Goal: Information Seeking & Learning: Learn about a topic

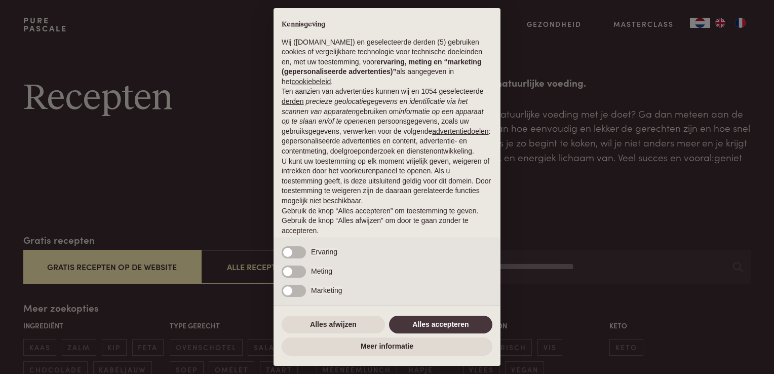
click at [205, 152] on div "× Kennisgeving Wij ([DOMAIN_NAME]) en geselecteerde derden (5) gebruiken cookie…" at bounding box center [387, 187] width 774 height 374
click at [450, 327] on button "Alles accepteren" at bounding box center [440, 324] width 103 height 18
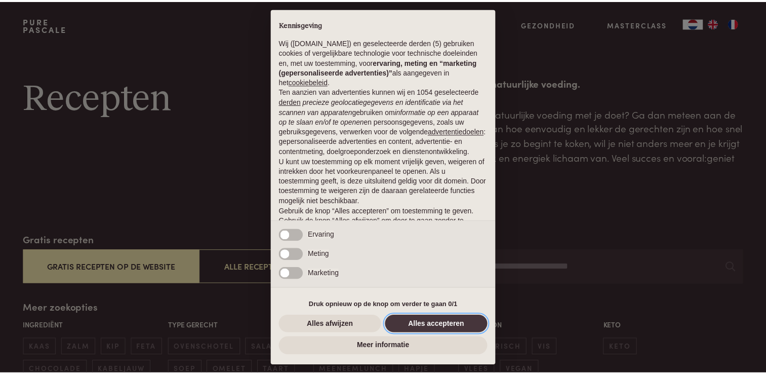
scroll to position [33, 0]
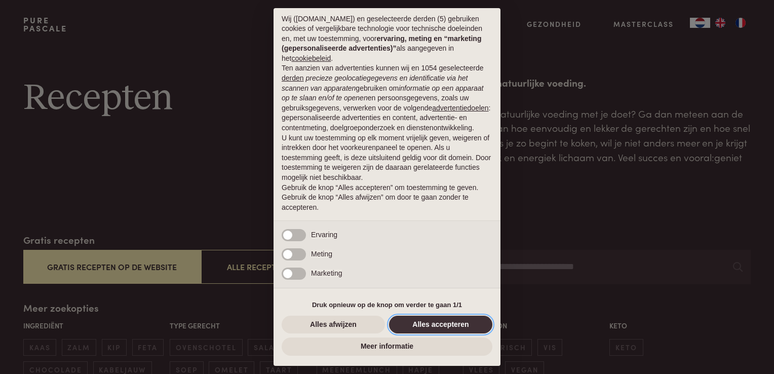
click at [439, 330] on button "Alles accepteren" at bounding box center [440, 324] width 103 height 18
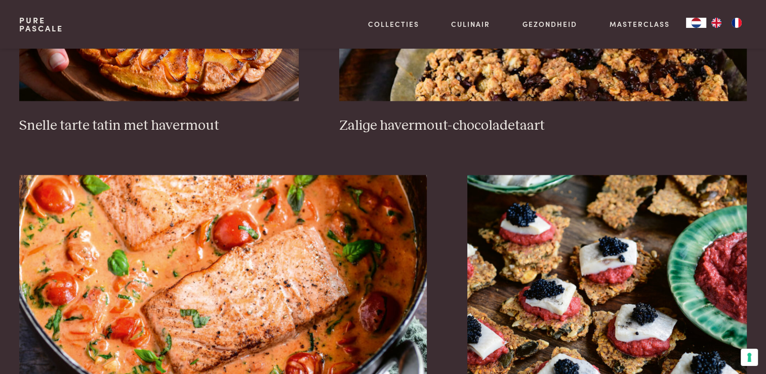
scroll to position [1796, 0]
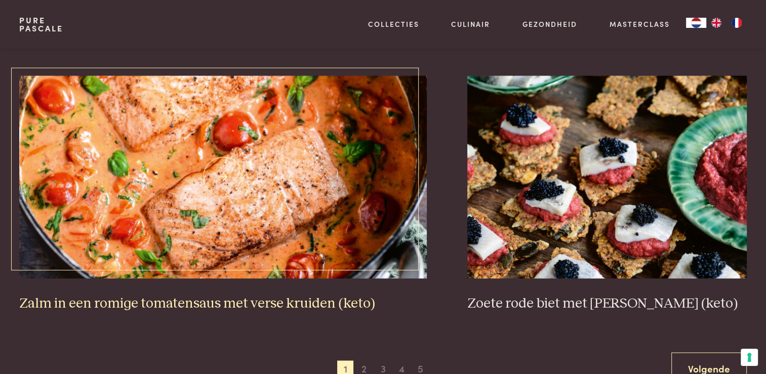
click at [223, 242] on img at bounding box center [223, 176] width 408 height 203
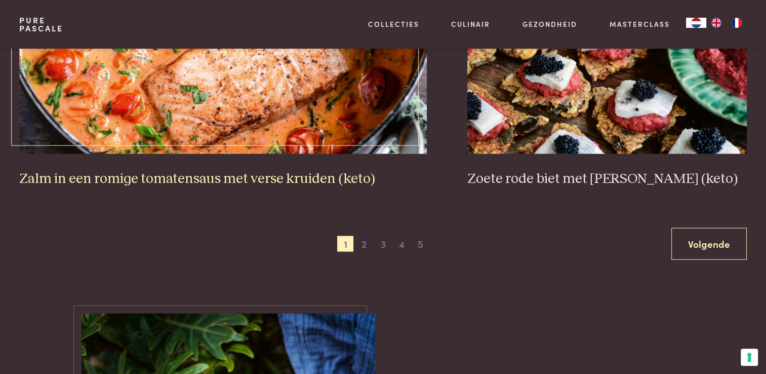
scroll to position [1930, 0]
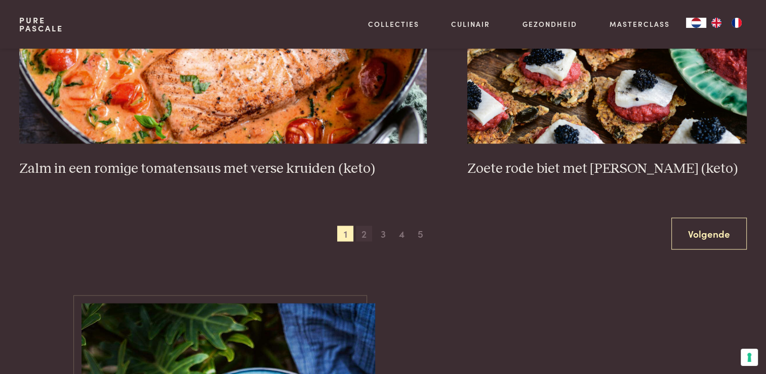
click at [366, 235] on span "2" at bounding box center [364, 234] width 16 height 16
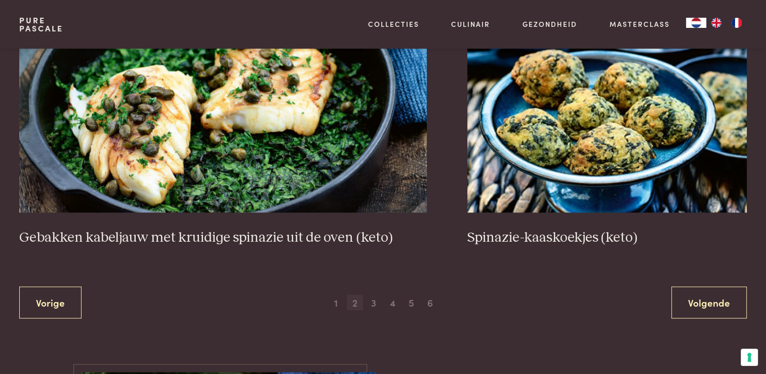
scroll to position [1864, 0]
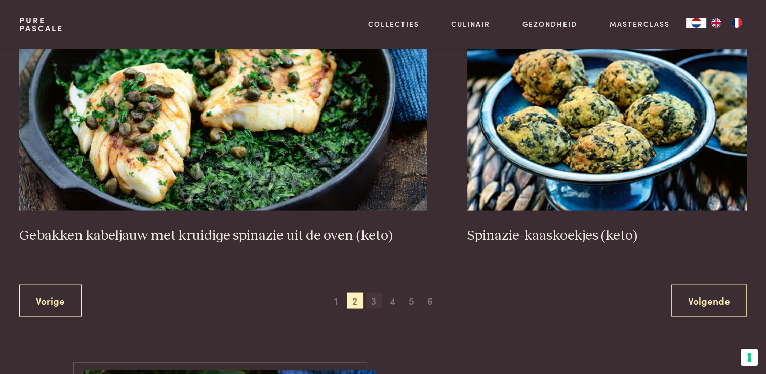
click at [377, 302] on span "3" at bounding box center [374, 300] width 16 height 16
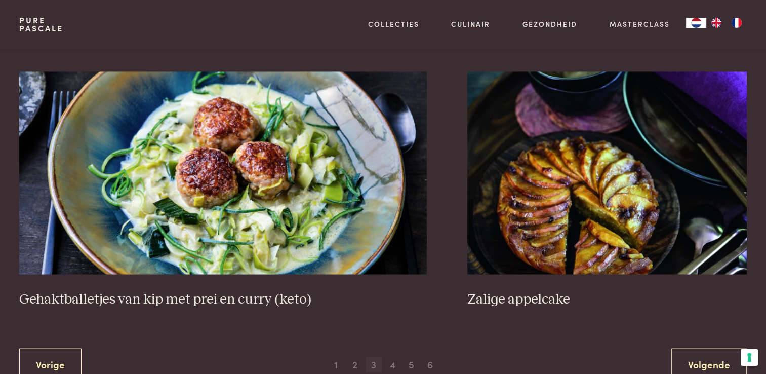
scroll to position [1836, 0]
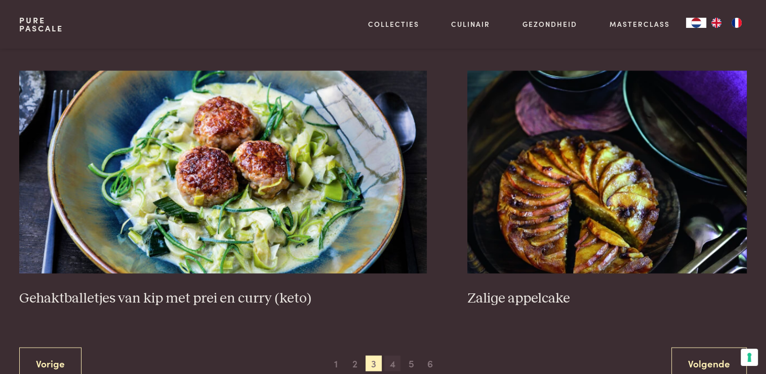
click at [395, 360] on span "4" at bounding box center [392, 363] width 16 height 16
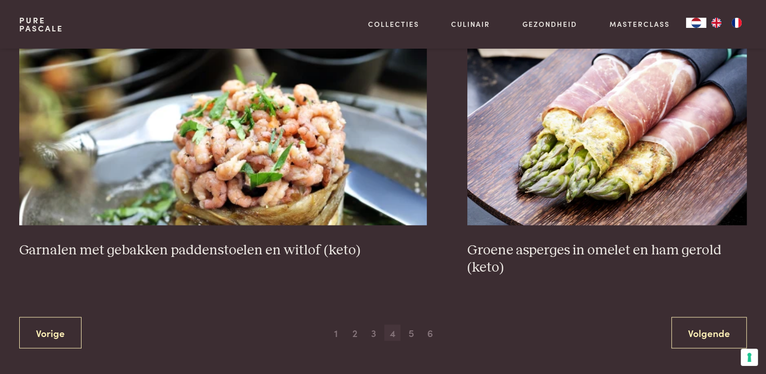
scroll to position [1849, 0]
click at [409, 335] on span "5" at bounding box center [411, 332] width 16 height 16
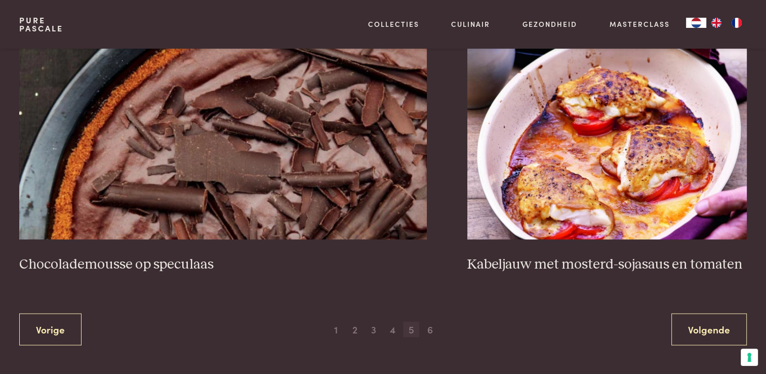
scroll to position [1835, 0]
click at [427, 326] on span "6" at bounding box center [430, 329] width 16 height 16
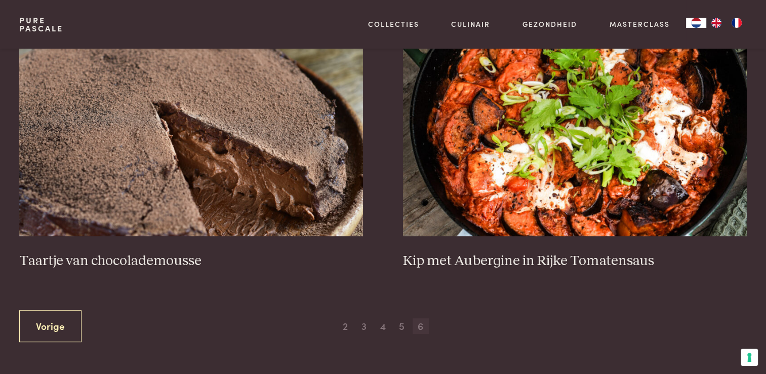
scroll to position [437, 0]
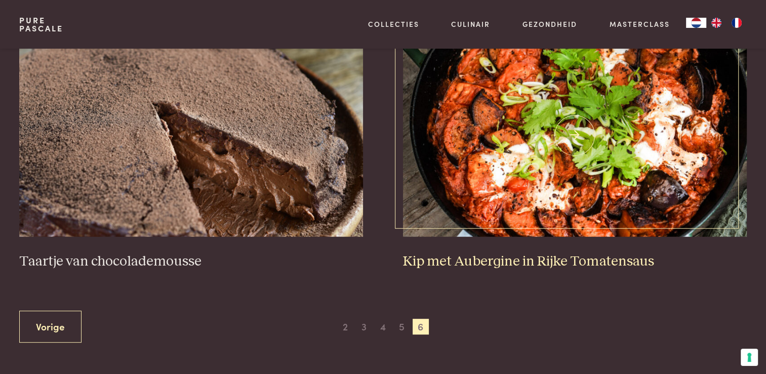
click at [543, 154] on img at bounding box center [574, 135] width 343 height 203
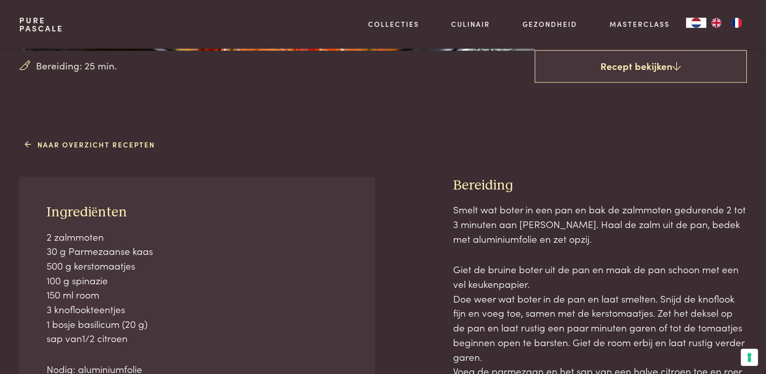
scroll to position [322, 0]
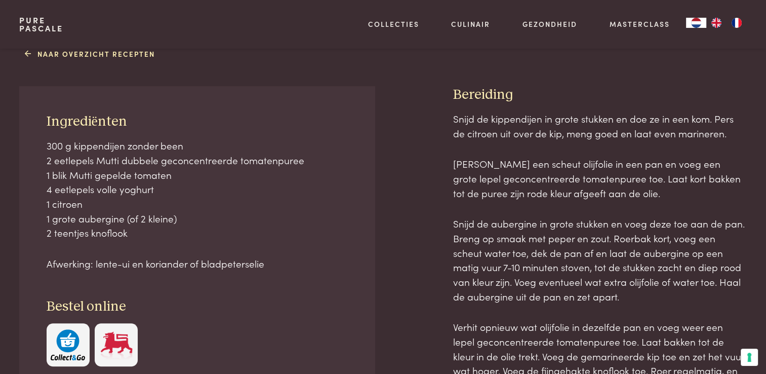
scroll to position [413, 0]
